Goal: Information Seeking & Learning: Learn about a topic

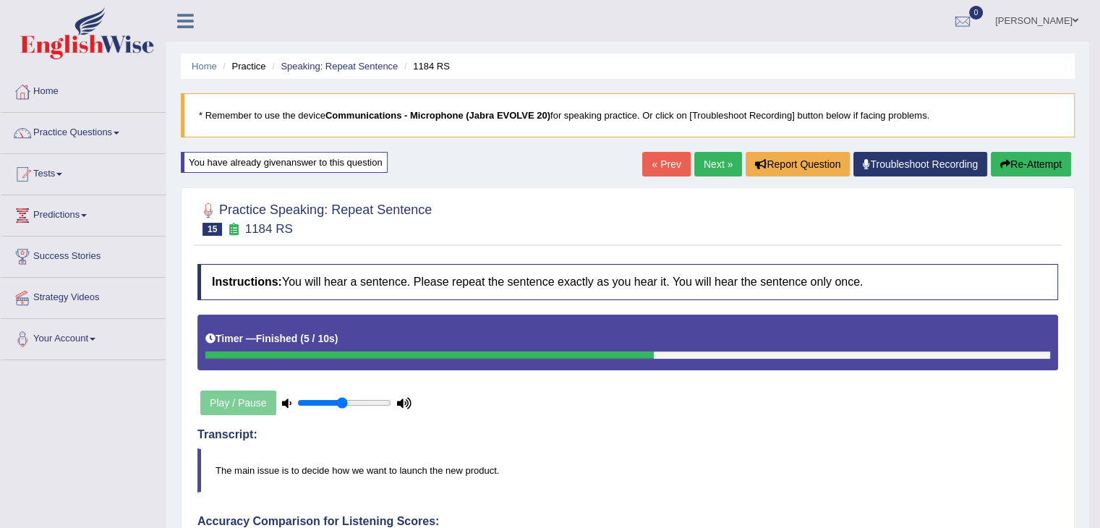
click at [75, 130] on link "Practice Questions" at bounding box center [83, 131] width 165 height 36
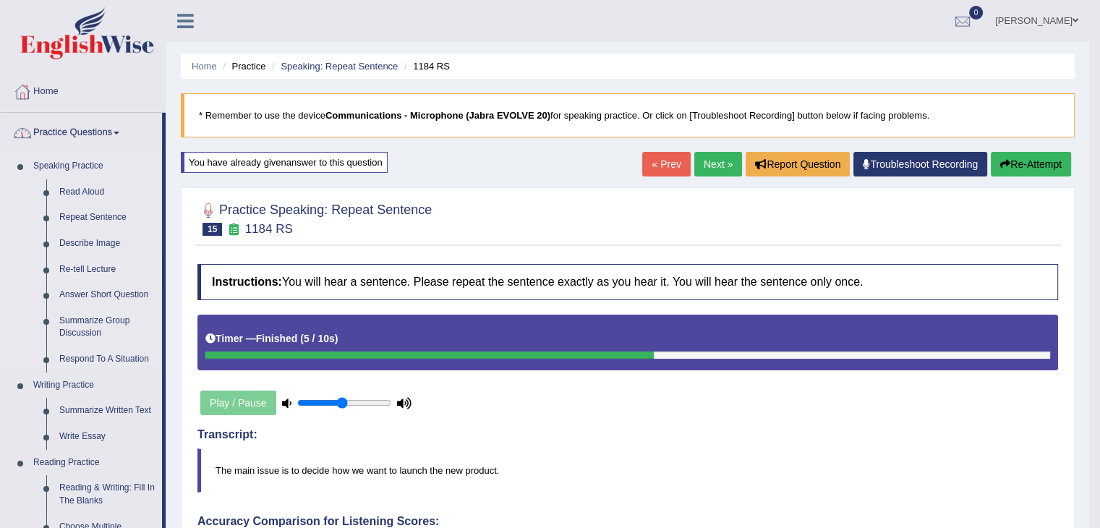
click at [64, 266] on link "Re-tell Lecture" at bounding box center [107, 270] width 109 height 26
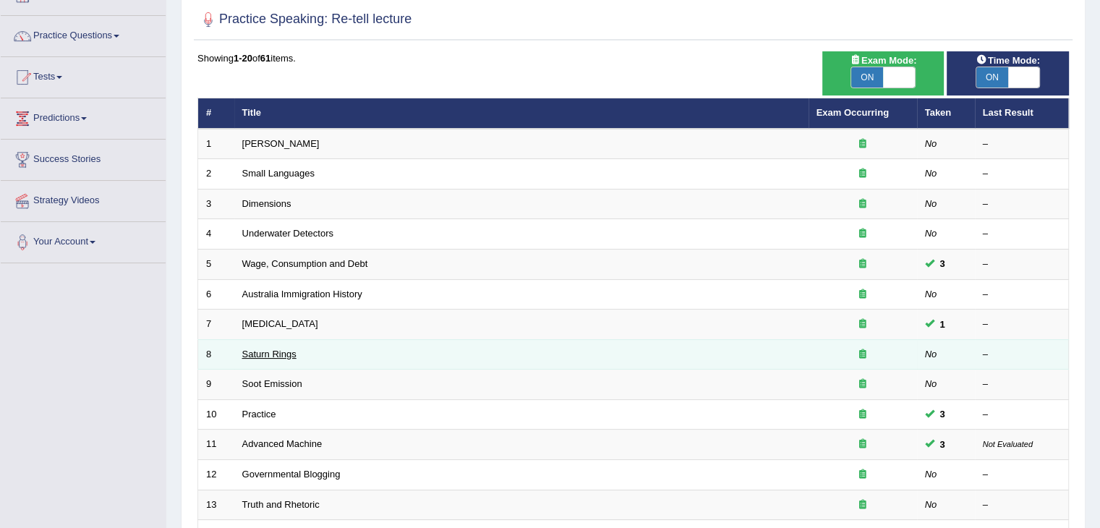
click at [246, 354] on link "Saturn Rings" at bounding box center [269, 354] width 54 height 11
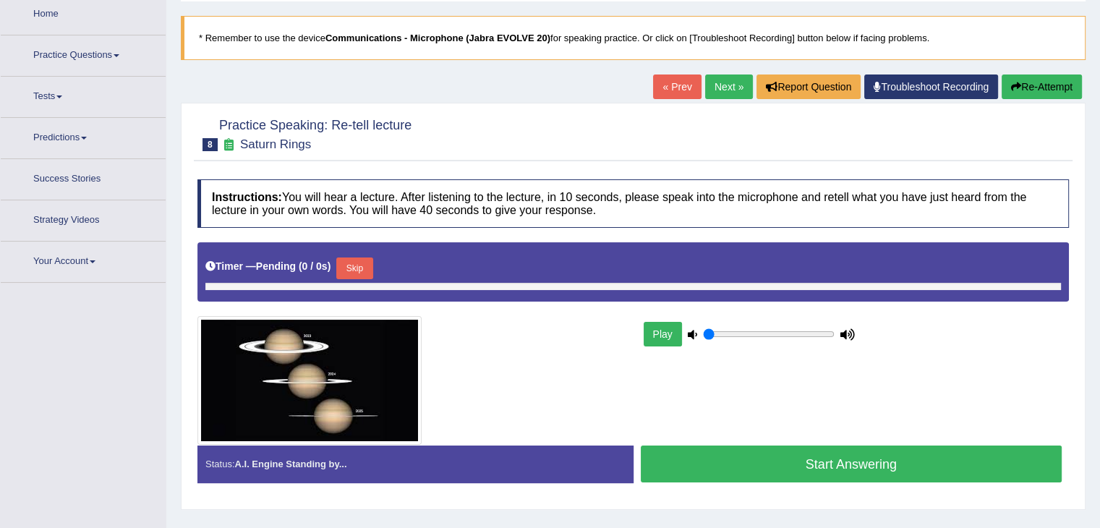
type input "0.5"
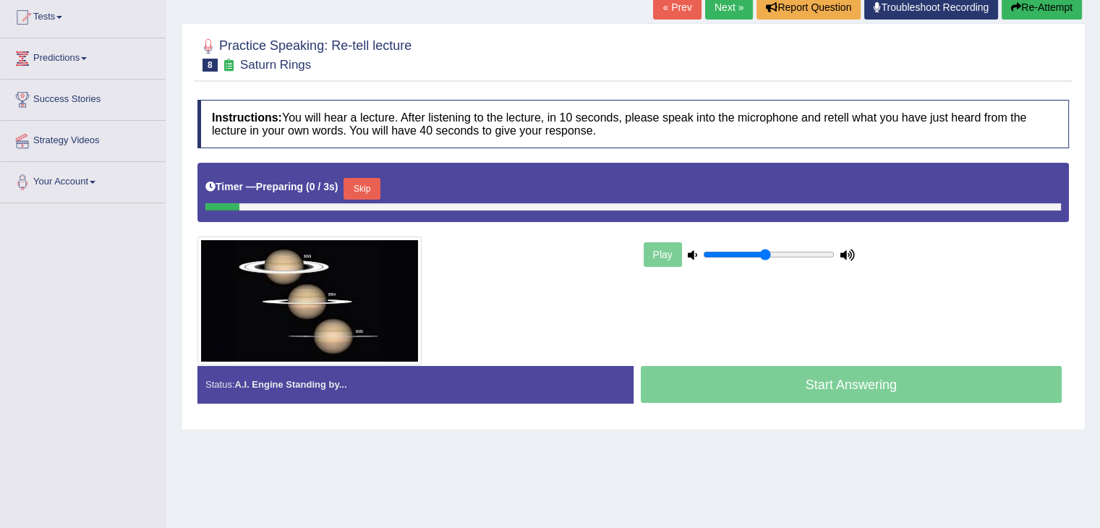
scroll to position [158, 0]
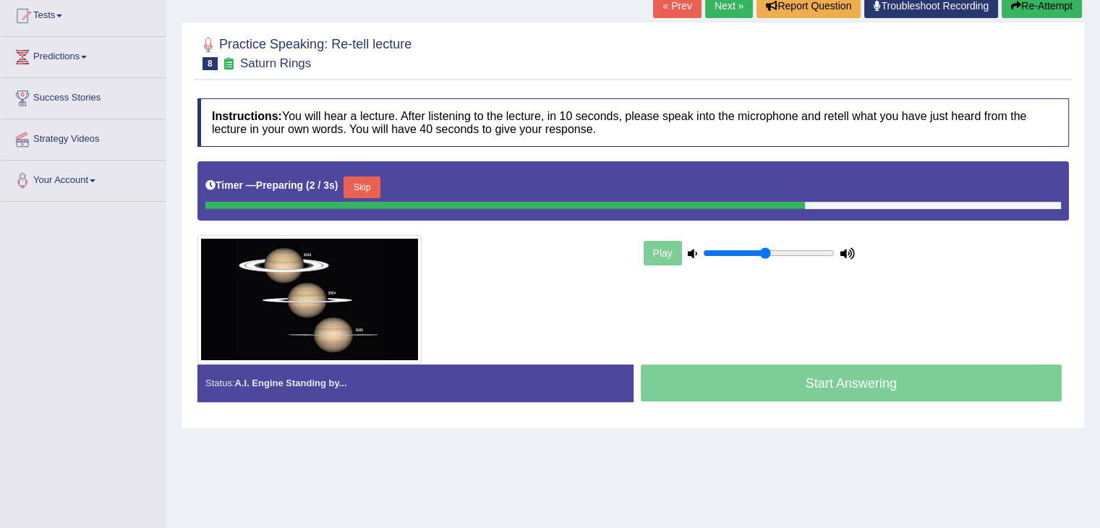
click at [365, 177] on button "Skip" at bounding box center [362, 187] width 36 height 22
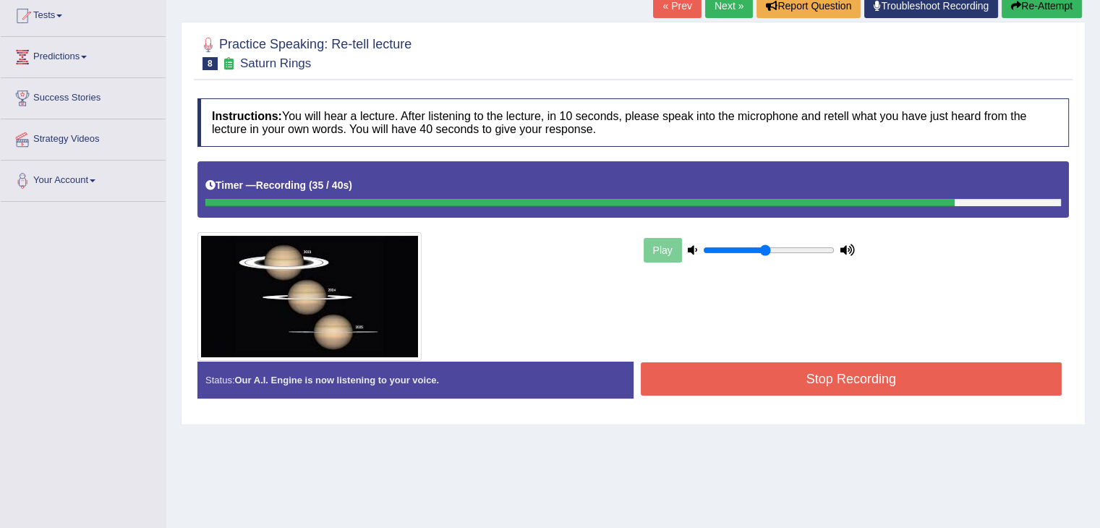
click at [780, 361] on div "Created with Highcharts 7.1.2 Great Too slow Too fast Time Speech pace meter: 0…" at bounding box center [855, 361] width 443 height 1
click at [799, 378] on button "Stop Recording" at bounding box center [852, 378] width 422 height 33
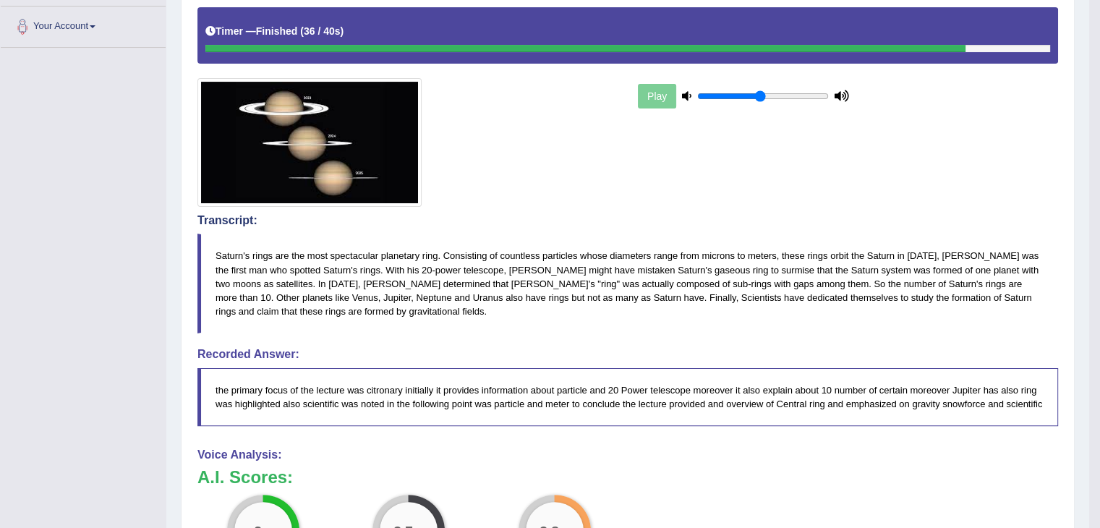
scroll to position [0, 0]
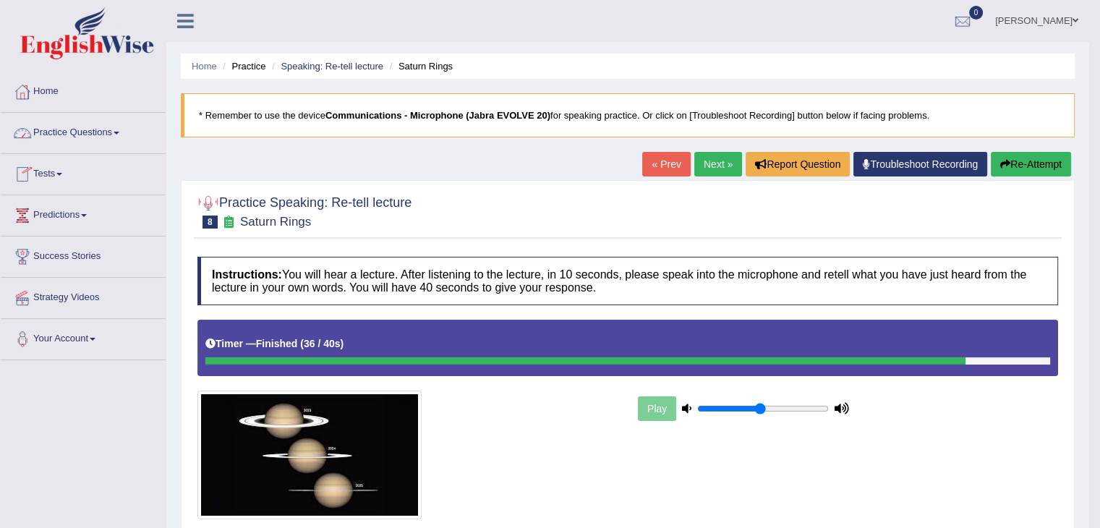
click at [120, 129] on link "Practice Questions" at bounding box center [83, 131] width 165 height 36
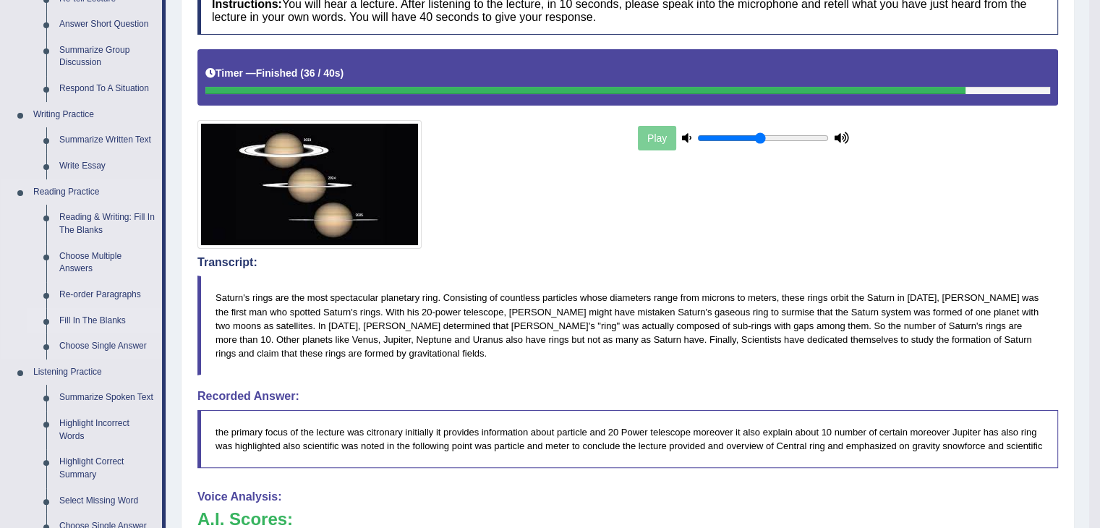
scroll to position [272, 0]
